Goal: Information Seeking & Learning: Learn about a topic

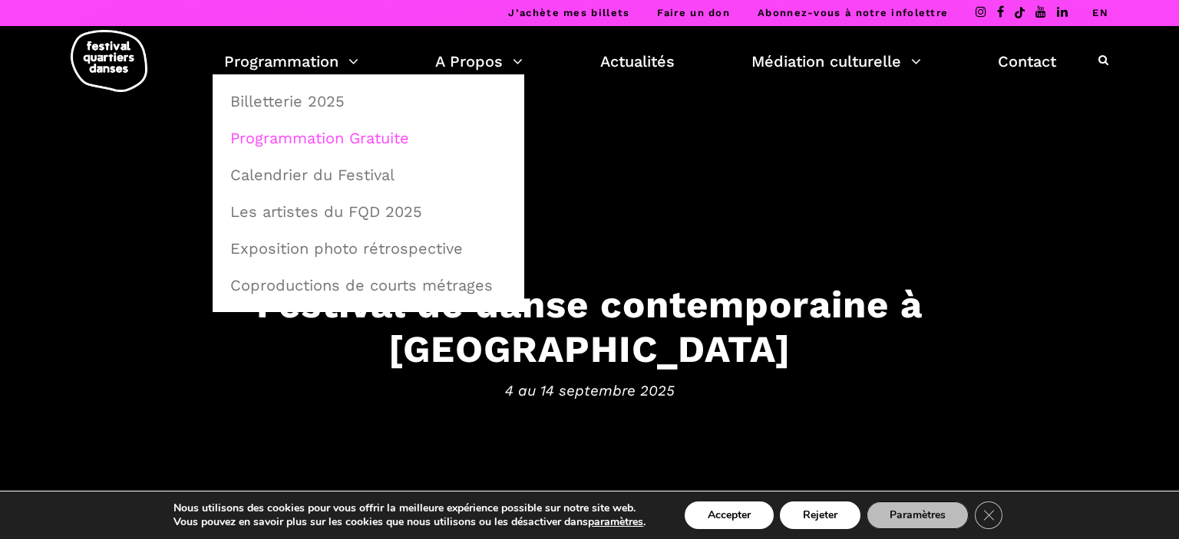
click at [324, 140] on link "Programmation Gratuite" at bounding box center [368, 137] width 295 height 35
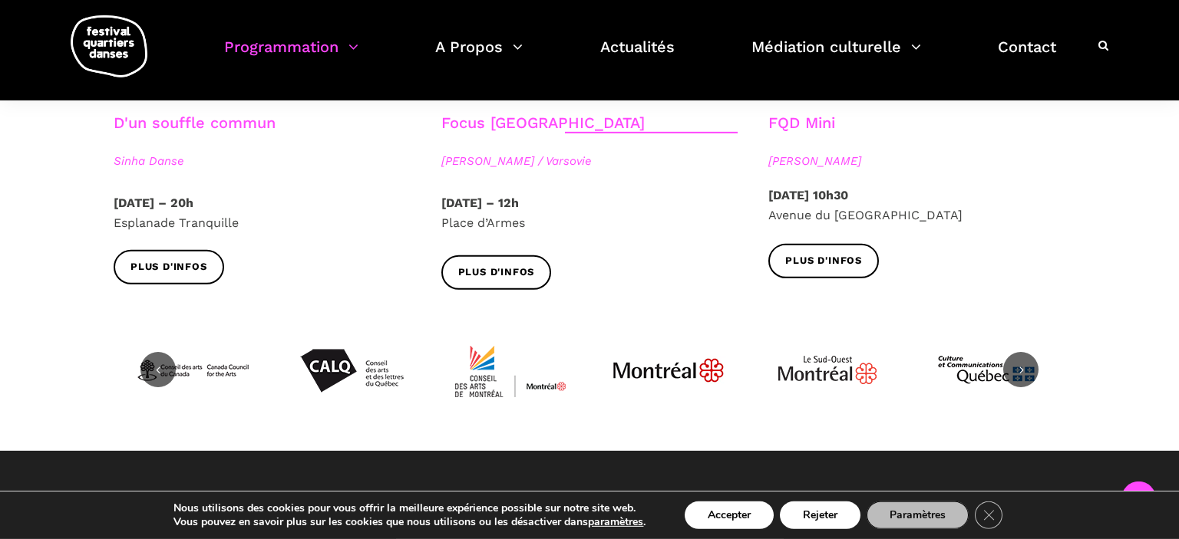
scroll to position [1863, 0]
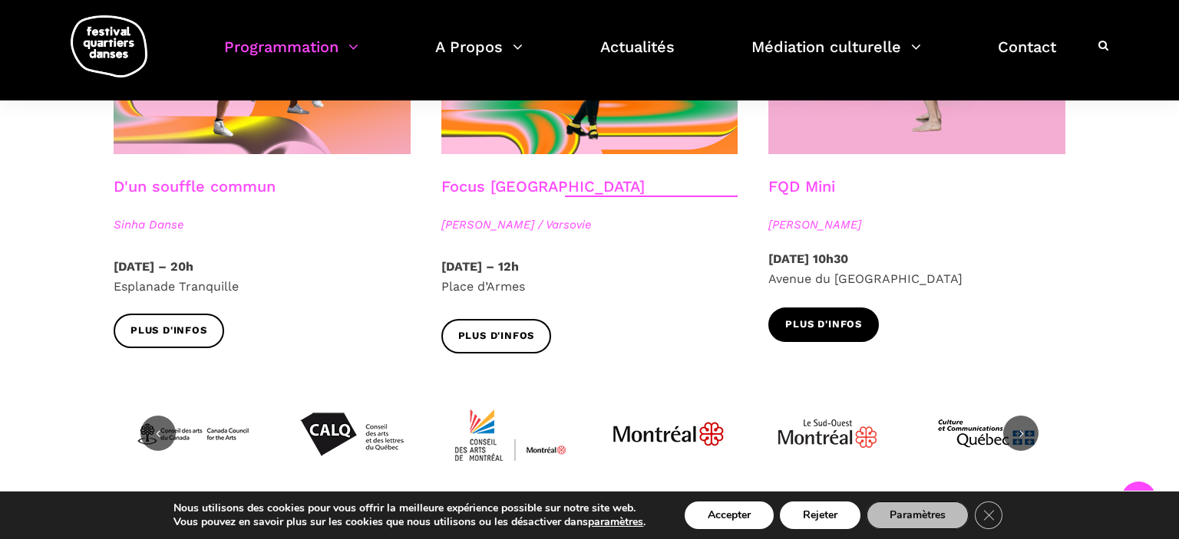
click at [833, 317] on span "Plus d'infos" at bounding box center [823, 325] width 77 height 16
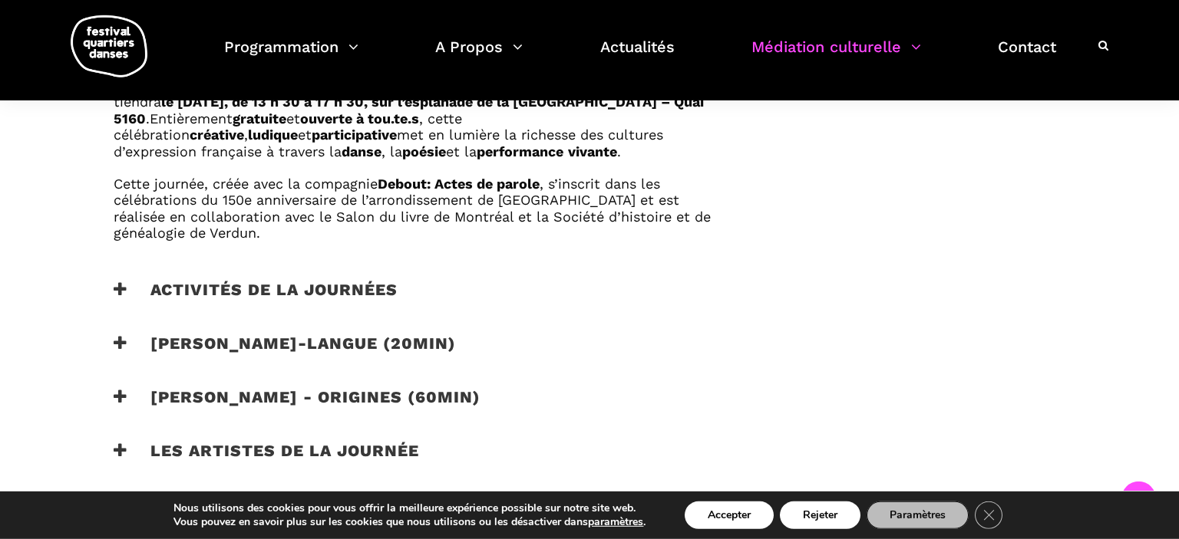
scroll to position [1053, 0]
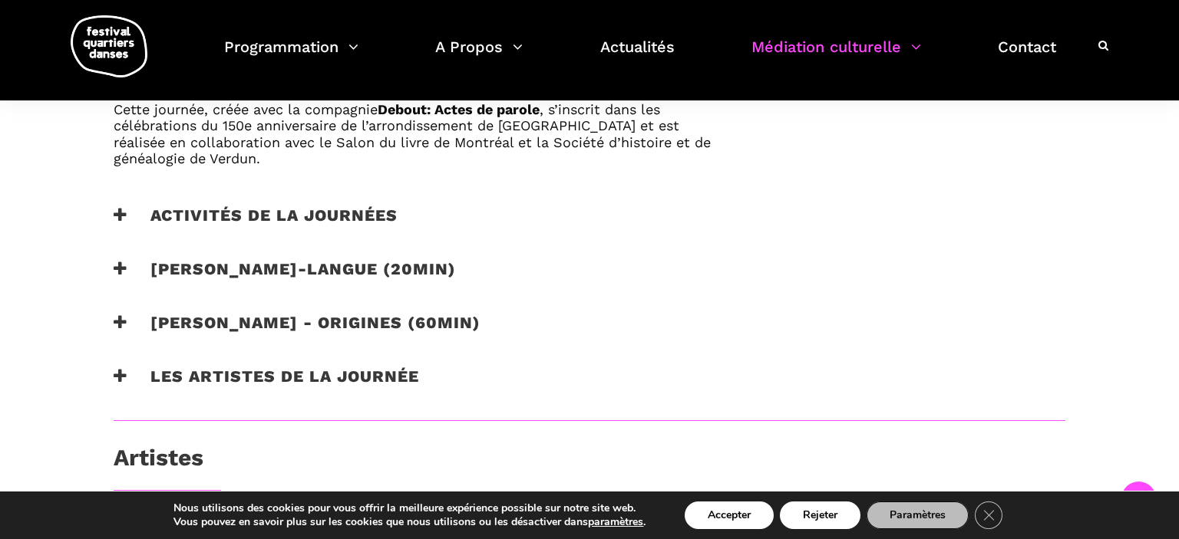
click at [124, 209] on icon at bounding box center [121, 215] width 14 height 16
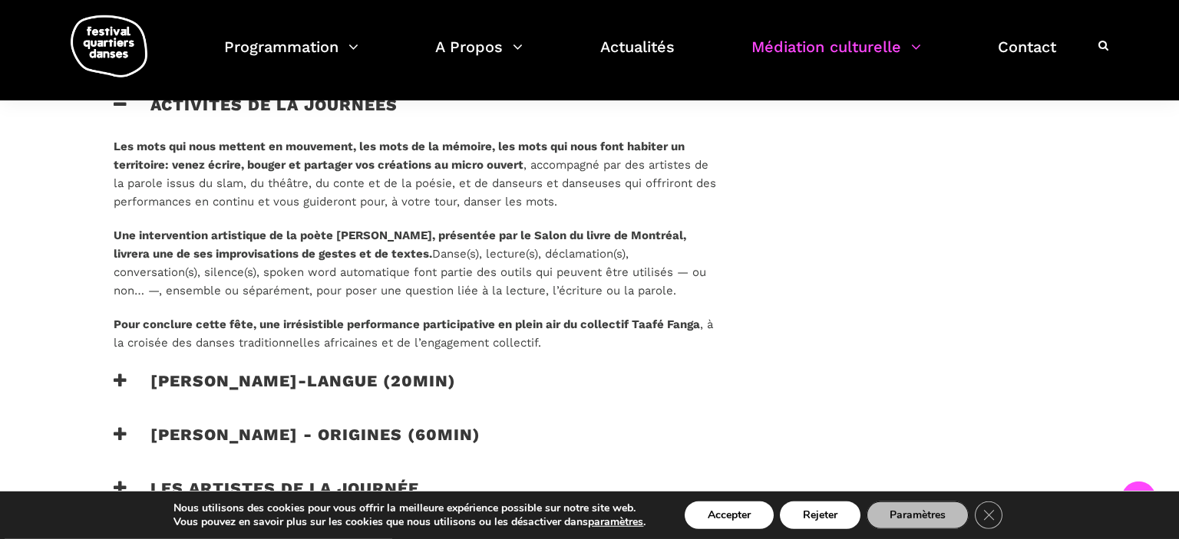
scroll to position [1134, 0]
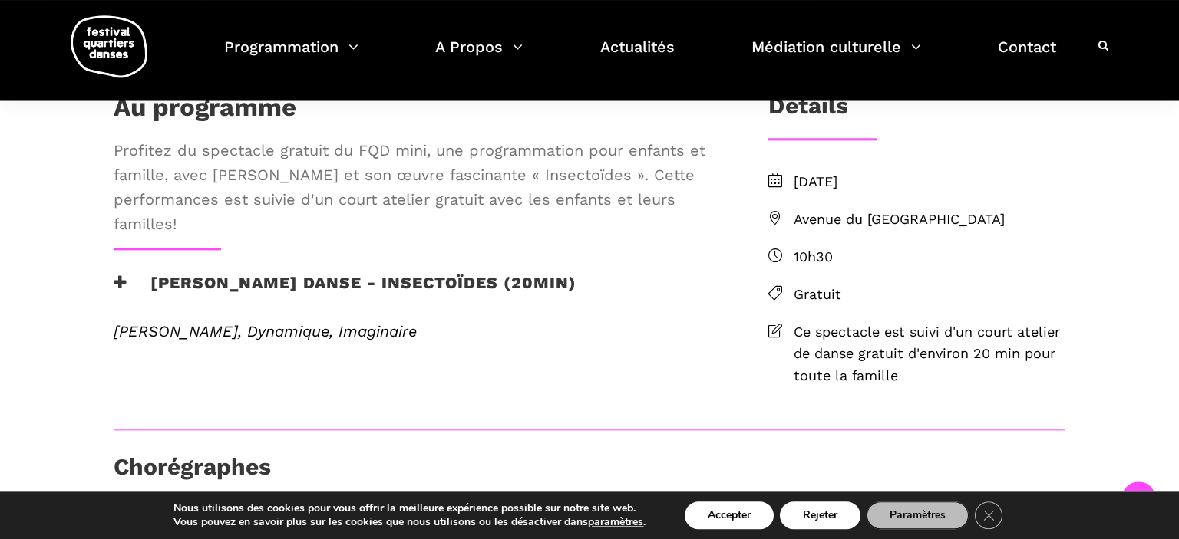
scroll to position [342, 0]
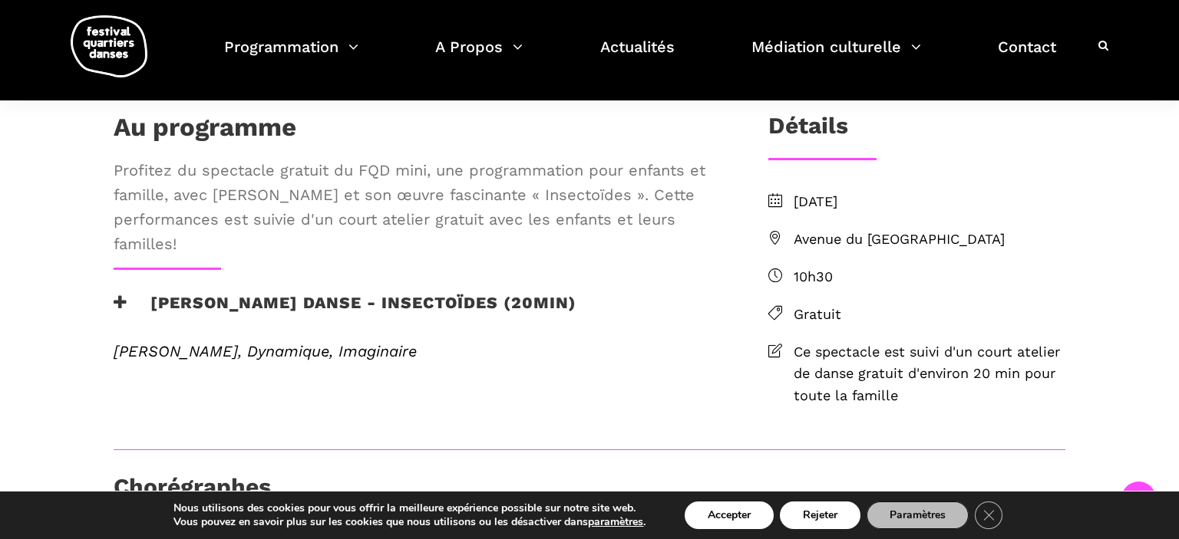
click at [645, 321] on div "Au programme Profitez du spectacle gratuit du FQD mini, une programmation pour …" at bounding box center [415, 257] width 635 height 290
